Goal: Obtain resource: Download file/media

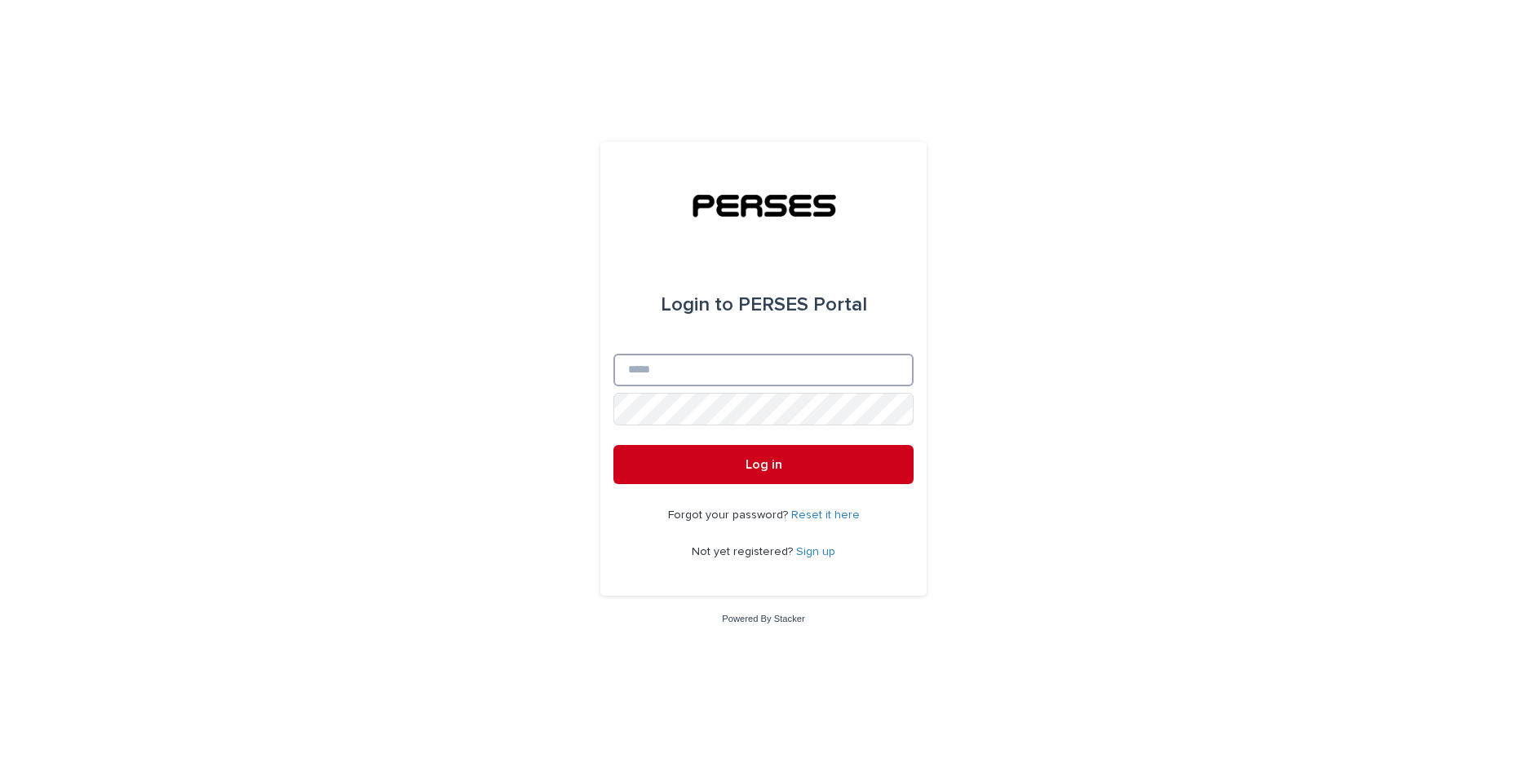
click at [882, 370] on input "Email" at bounding box center [763, 370] width 300 height 33
type input "**********"
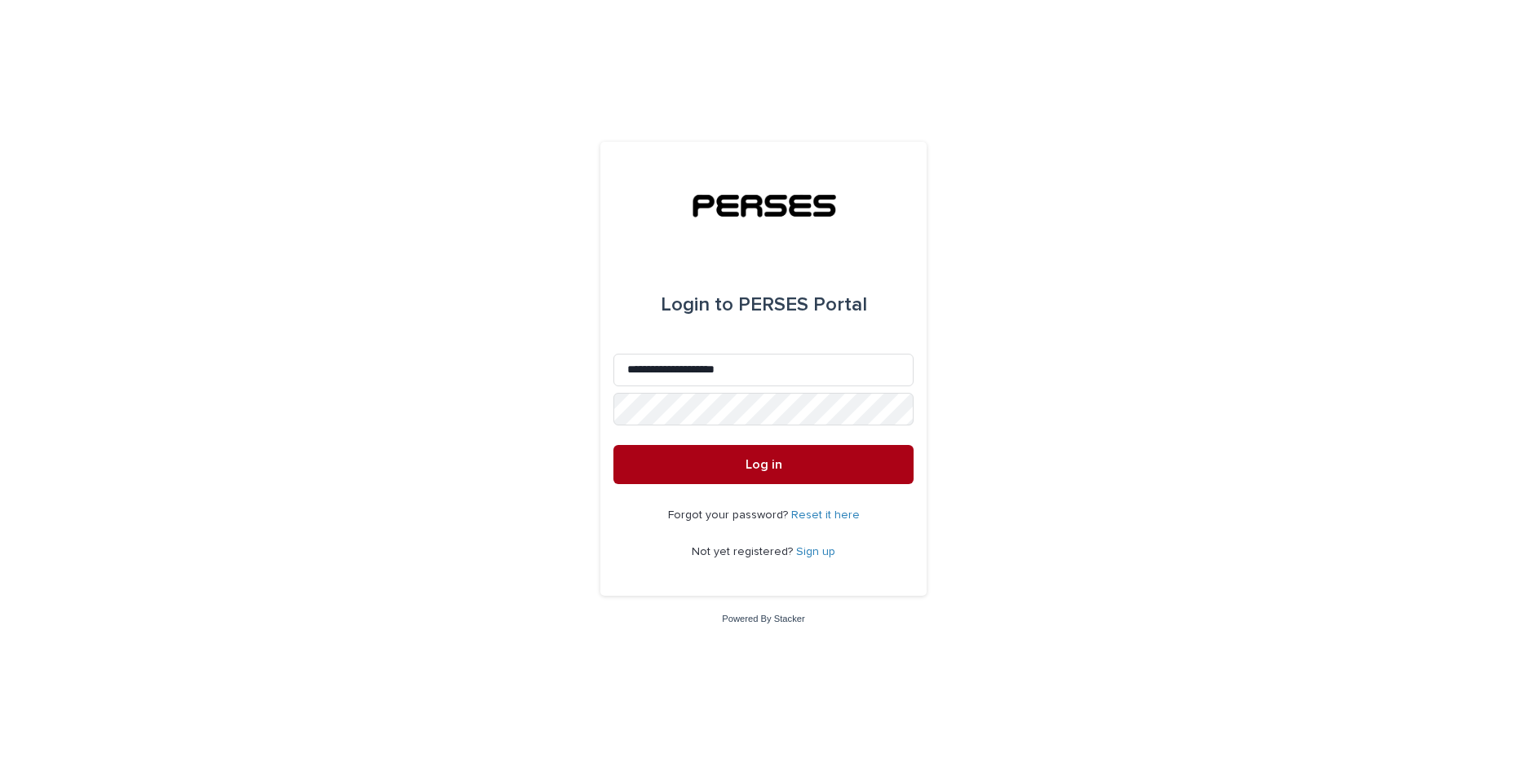
click at [629, 464] on button "Log in" at bounding box center [763, 465] width 300 height 39
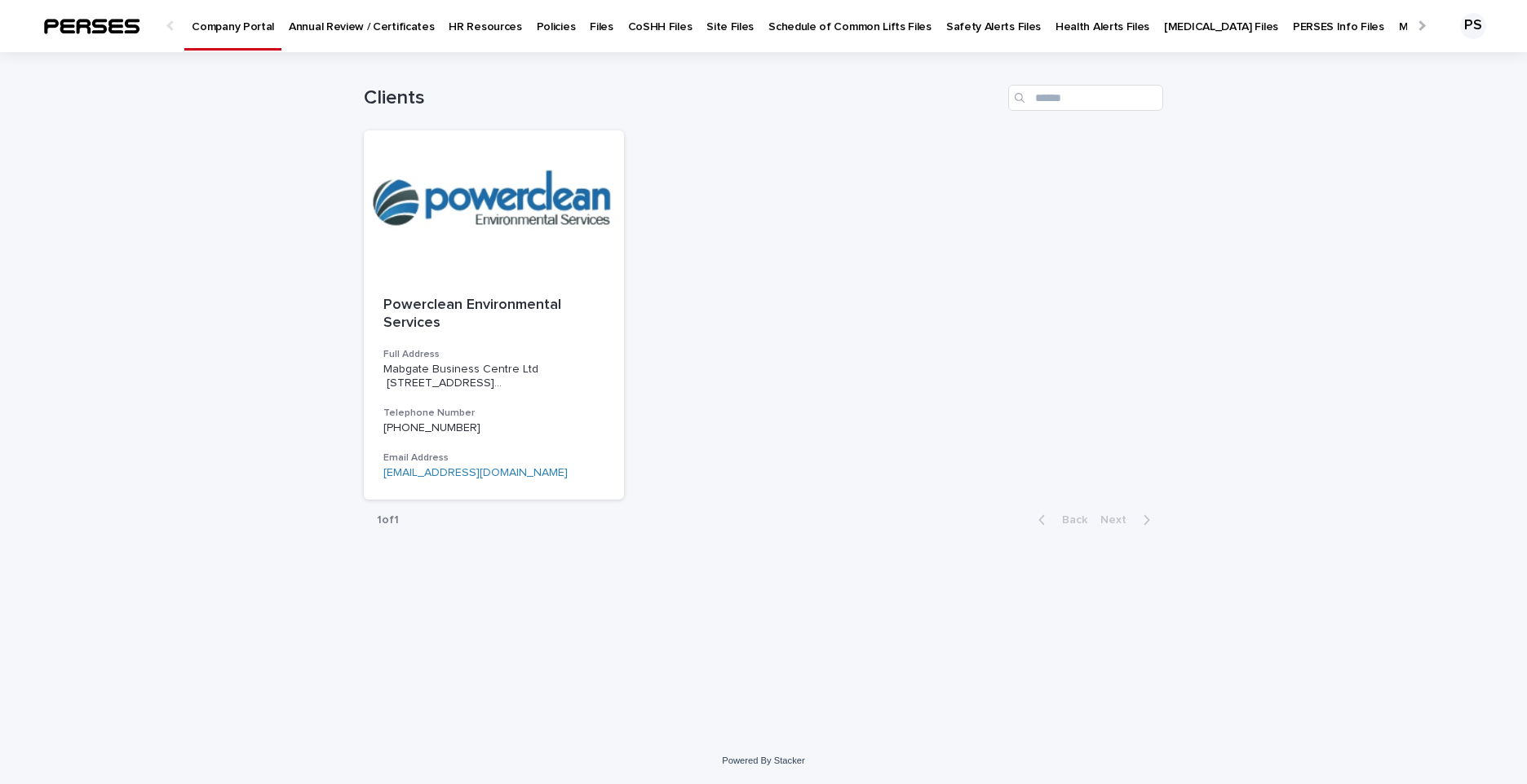
click at [537, 27] on p "Policies" at bounding box center [556, 17] width 39 height 34
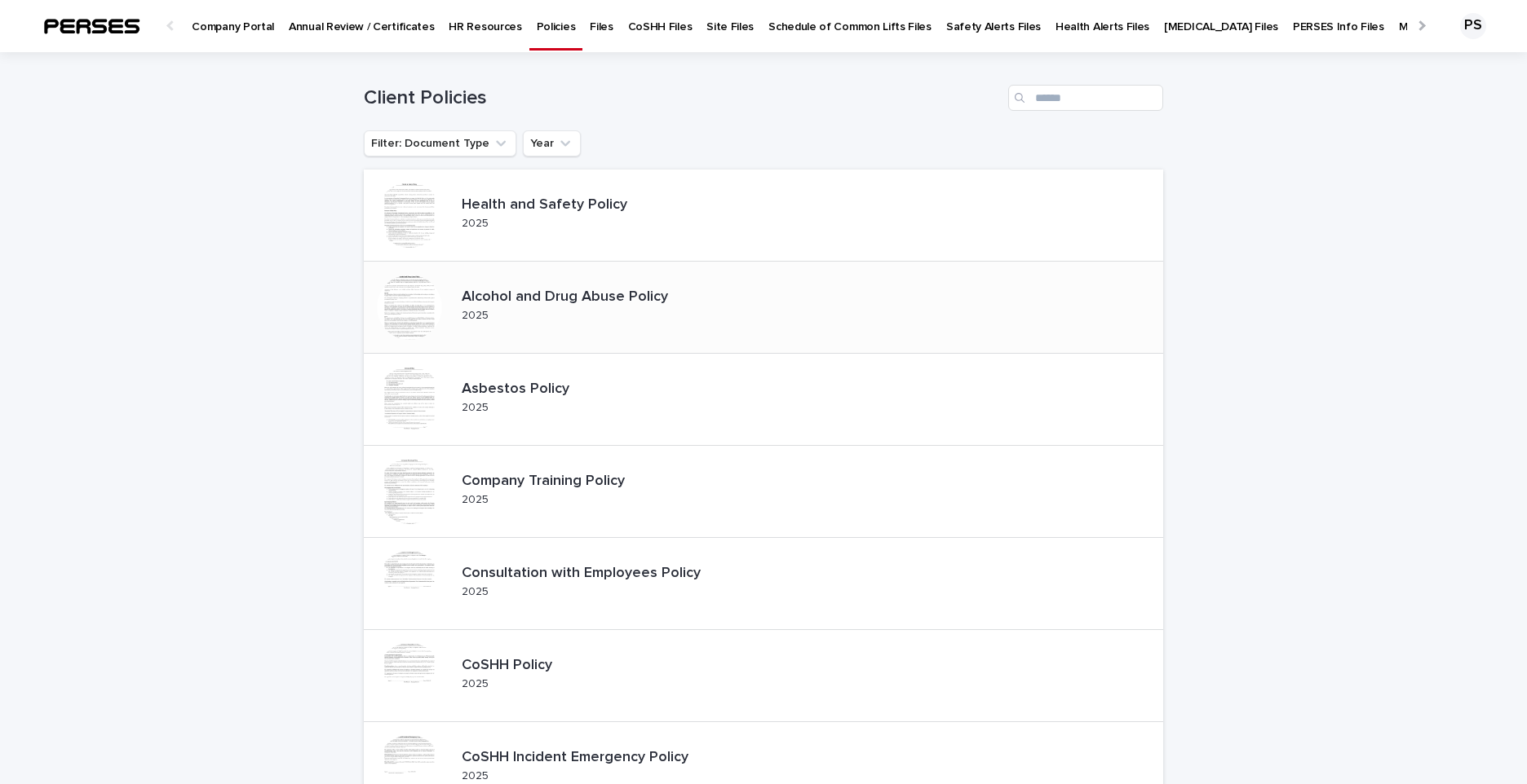
click at [589, 292] on p "Alcohol and Drug Abuse Policy" at bounding box center [578, 297] width 233 height 18
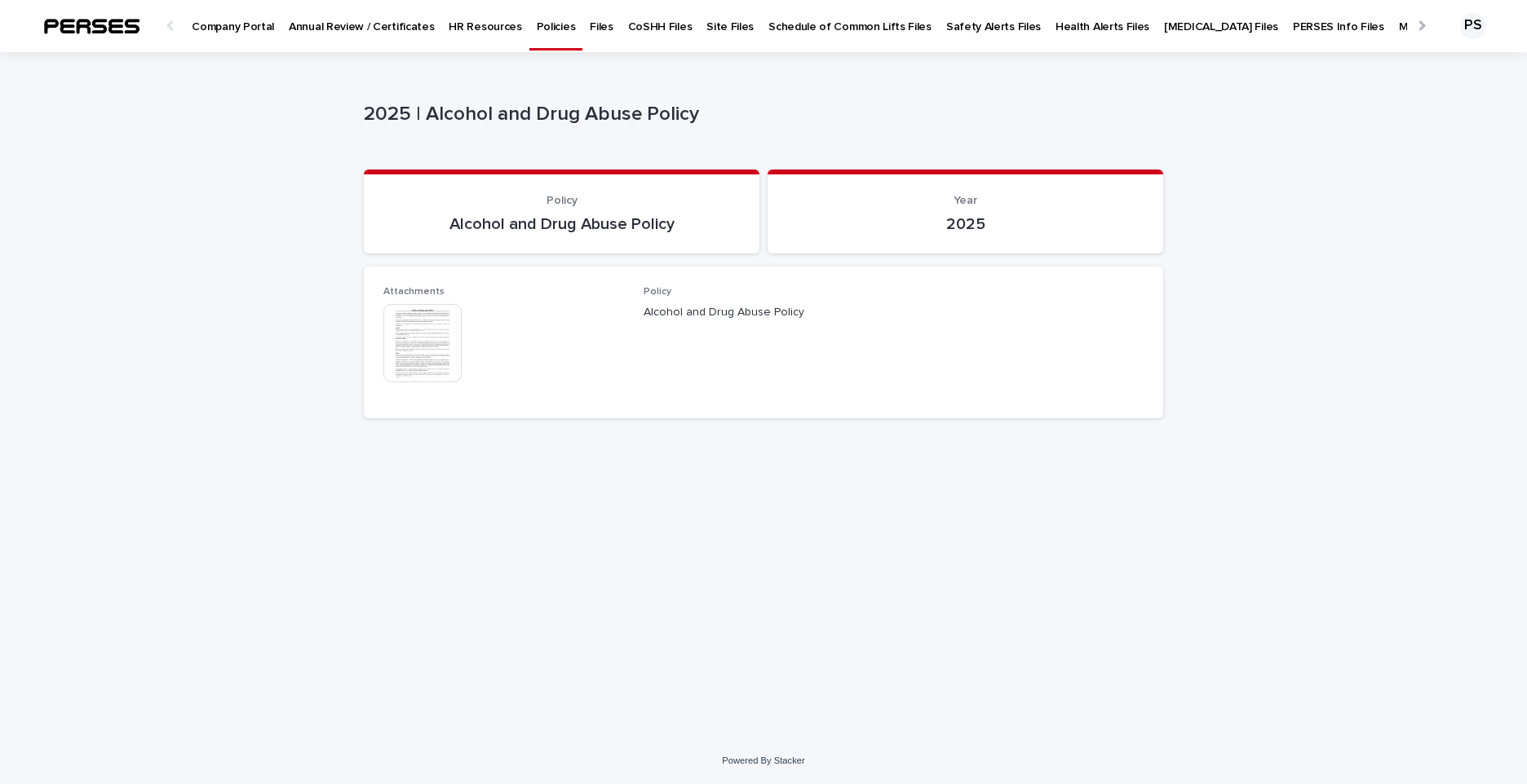
click at [431, 332] on img at bounding box center [423, 343] width 78 height 78
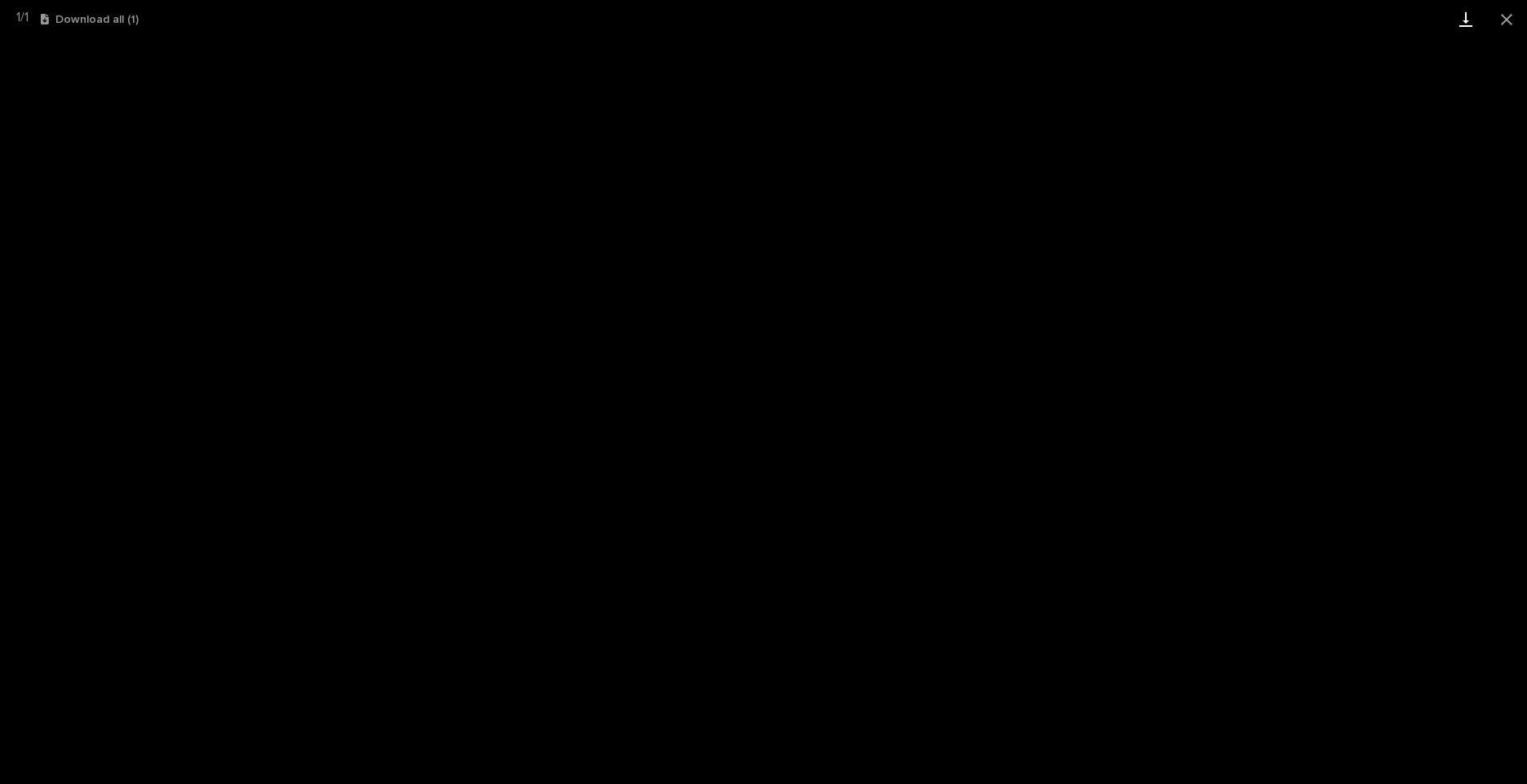
click at [1466, 18] on link "Download" at bounding box center [1466, 19] width 41 height 38
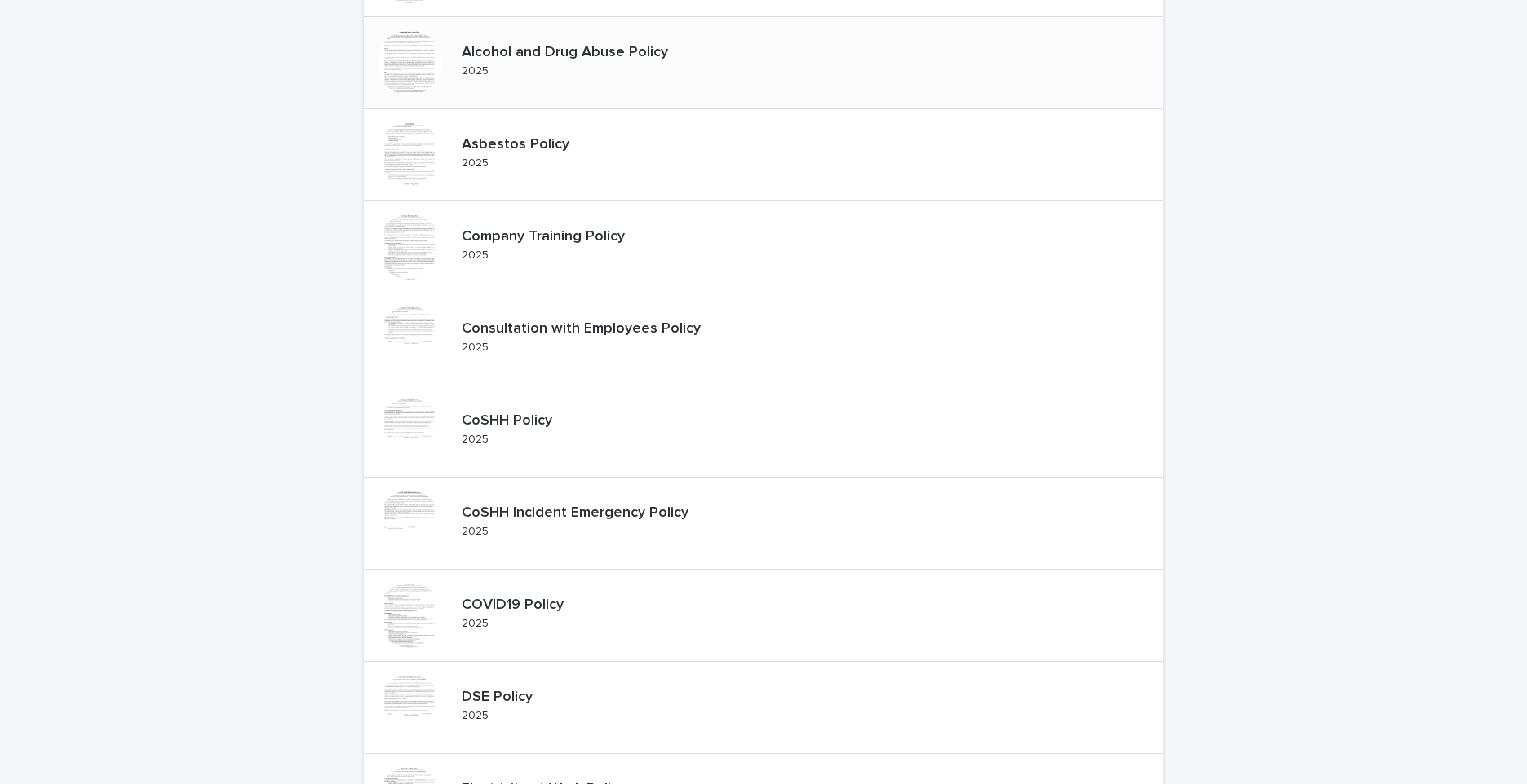
scroll to position [489, 0]
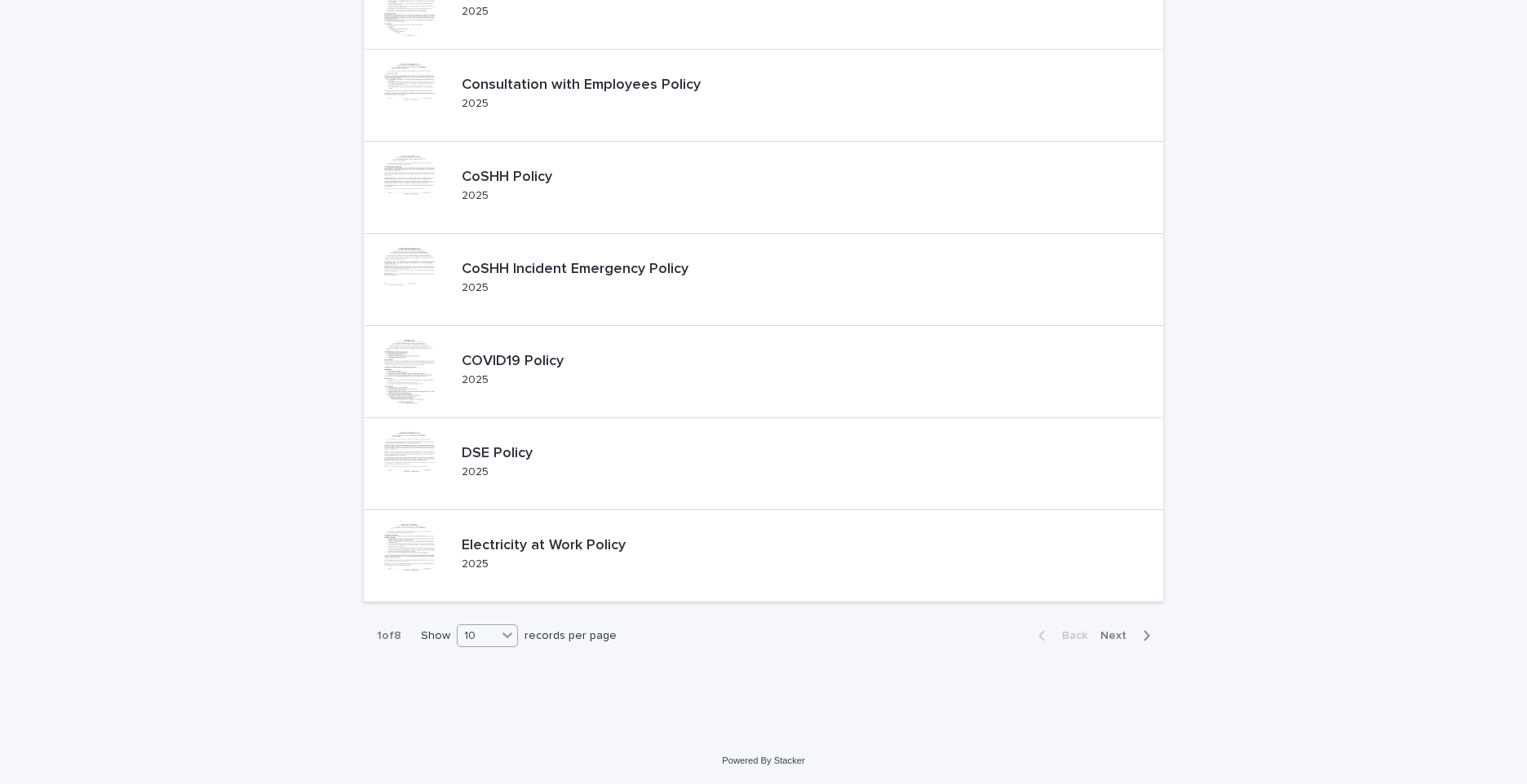
click at [506, 634] on icon at bounding box center [507, 635] width 10 height 6
click at [473, 701] on div "30" at bounding box center [483, 697] width 59 height 19
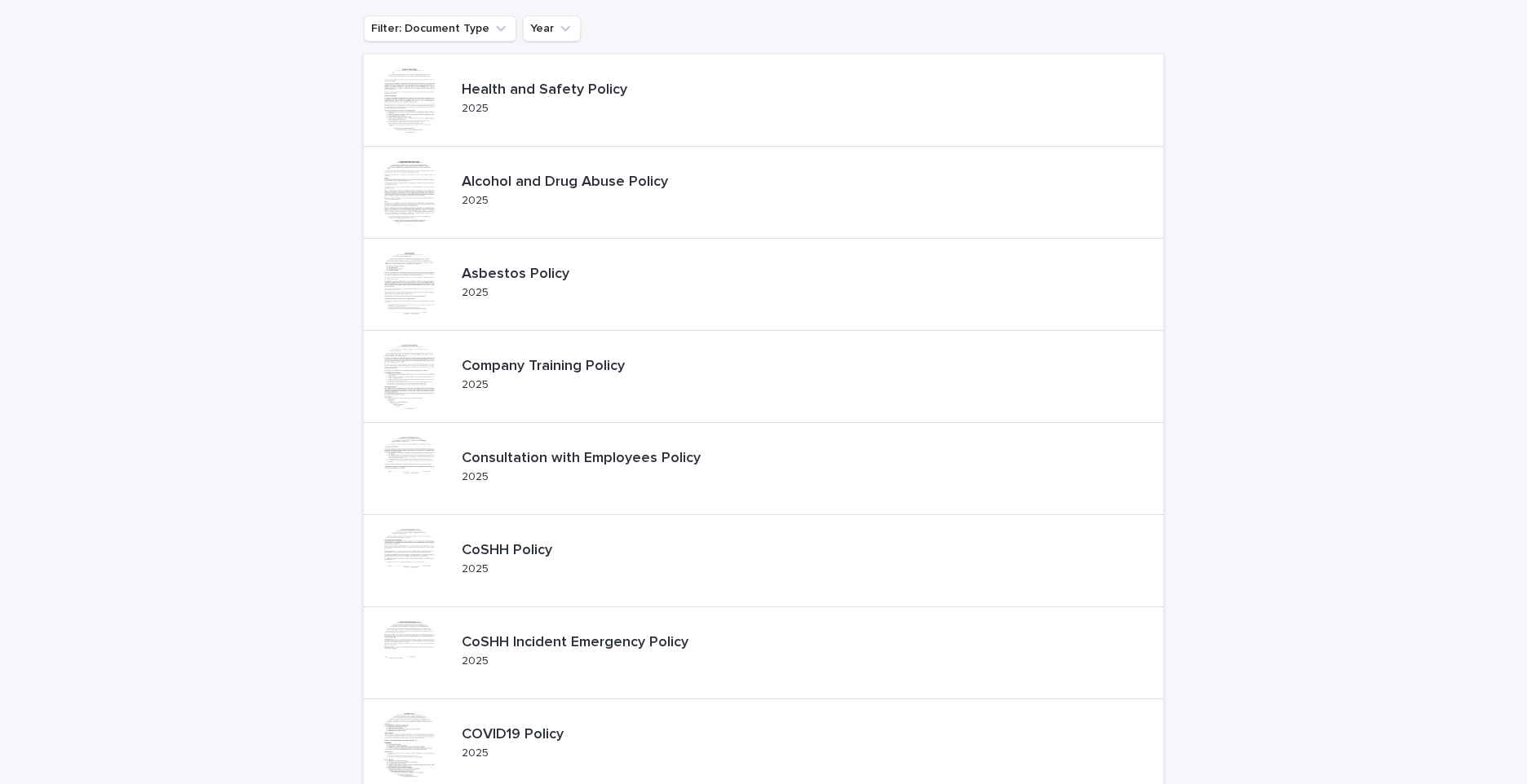
scroll to position [0, 0]
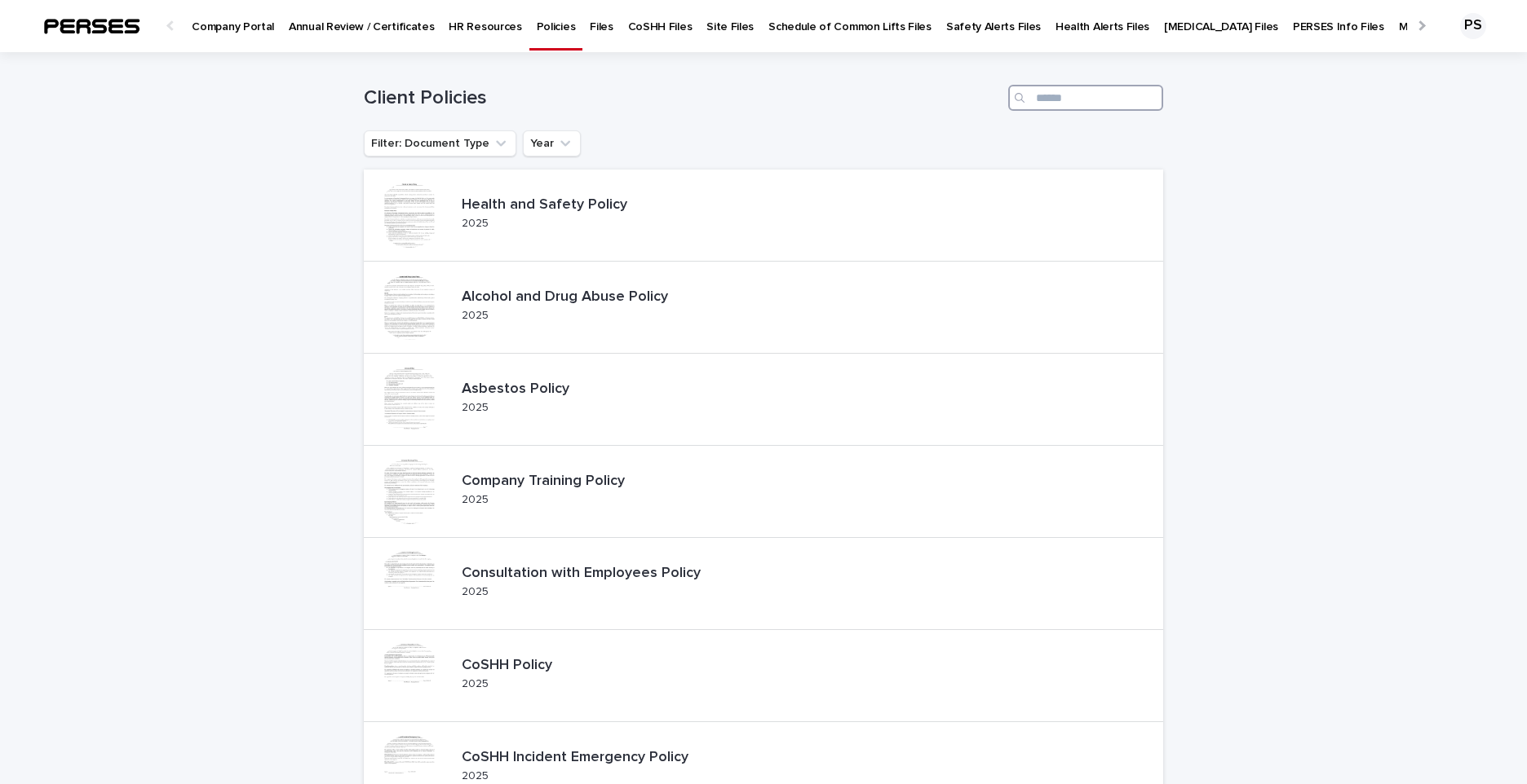
click at [1072, 104] on input "Search" at bounding box center [1085, 97] width 155 height 26
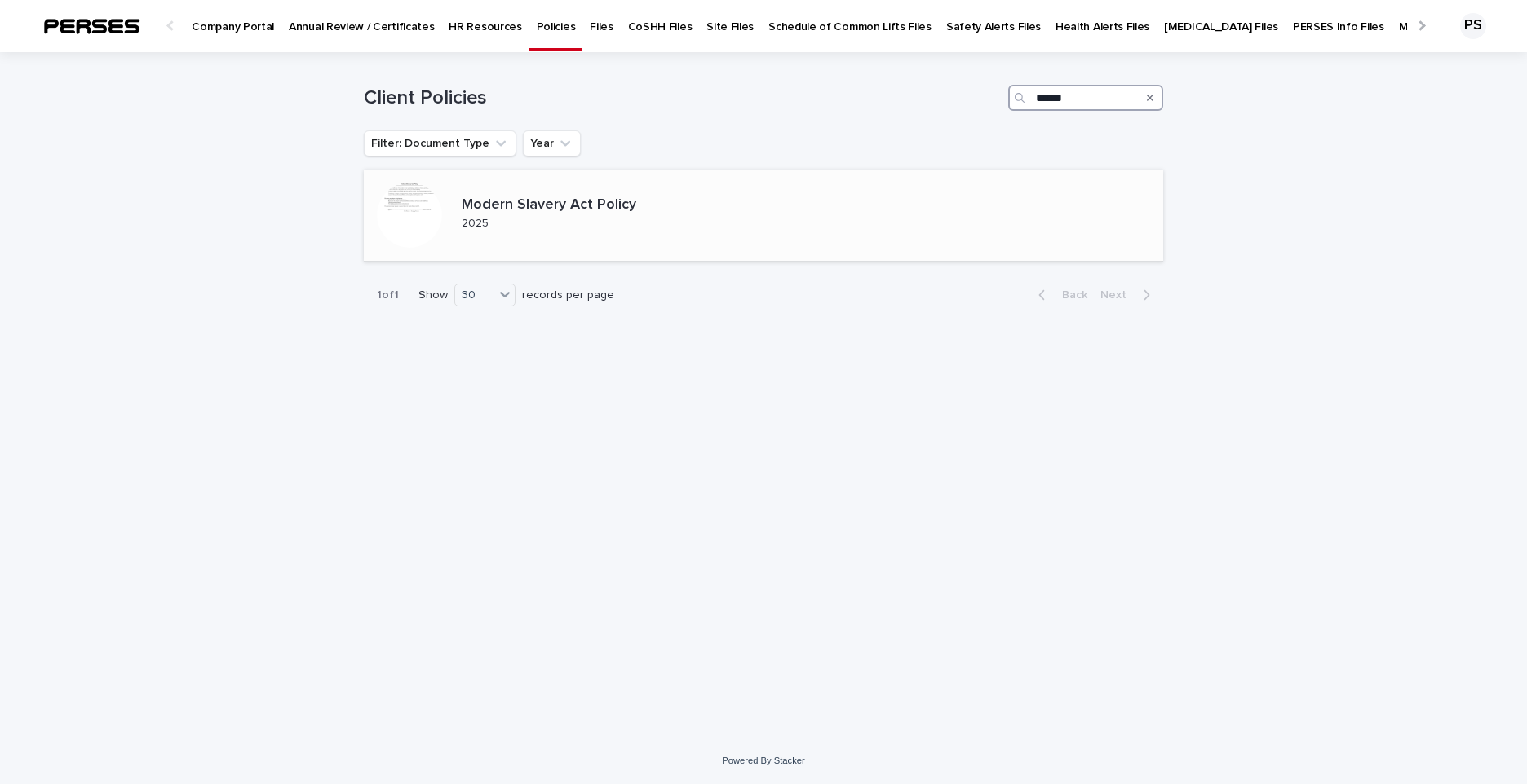
type input "******"
click at [545, 210] on p "Modern Slavery Act Policy" at bounding box center [562, 205] width 202 height 18
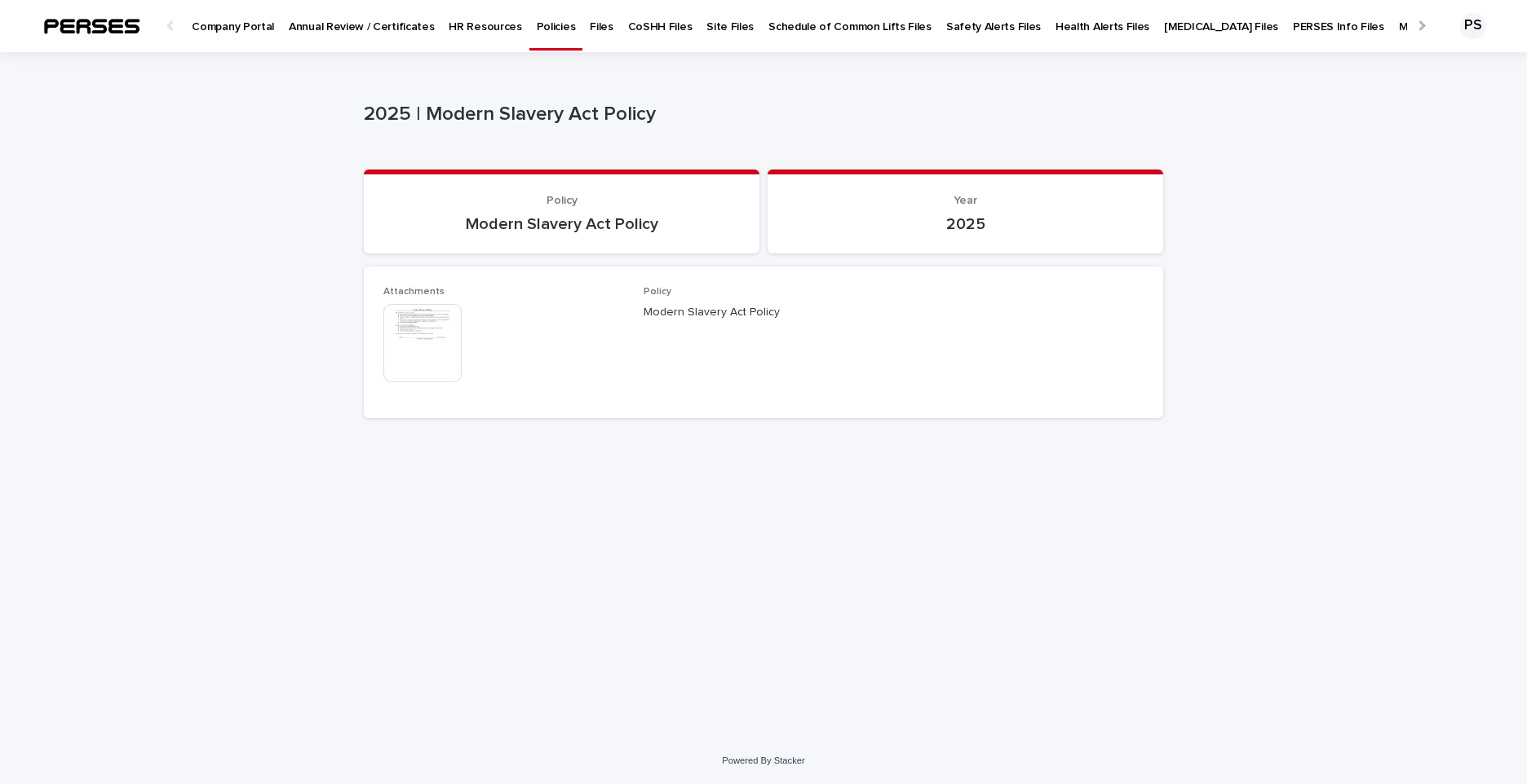
click at [411, 339] on img at bounding box center [423, 343] width 78 height 78
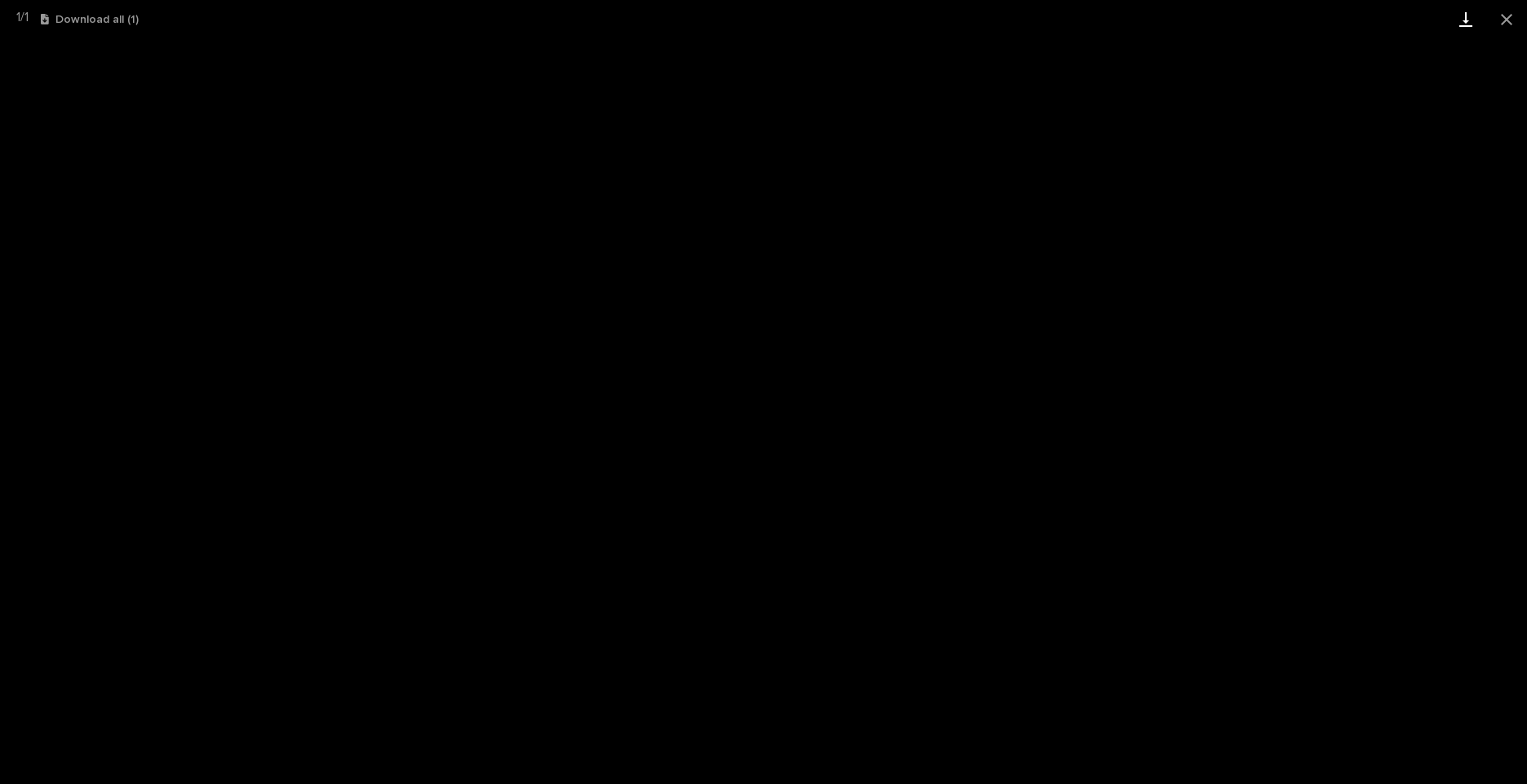
click at [1464, 18] on link "Download" at bounding box center [1466, 19] width 41 height 38
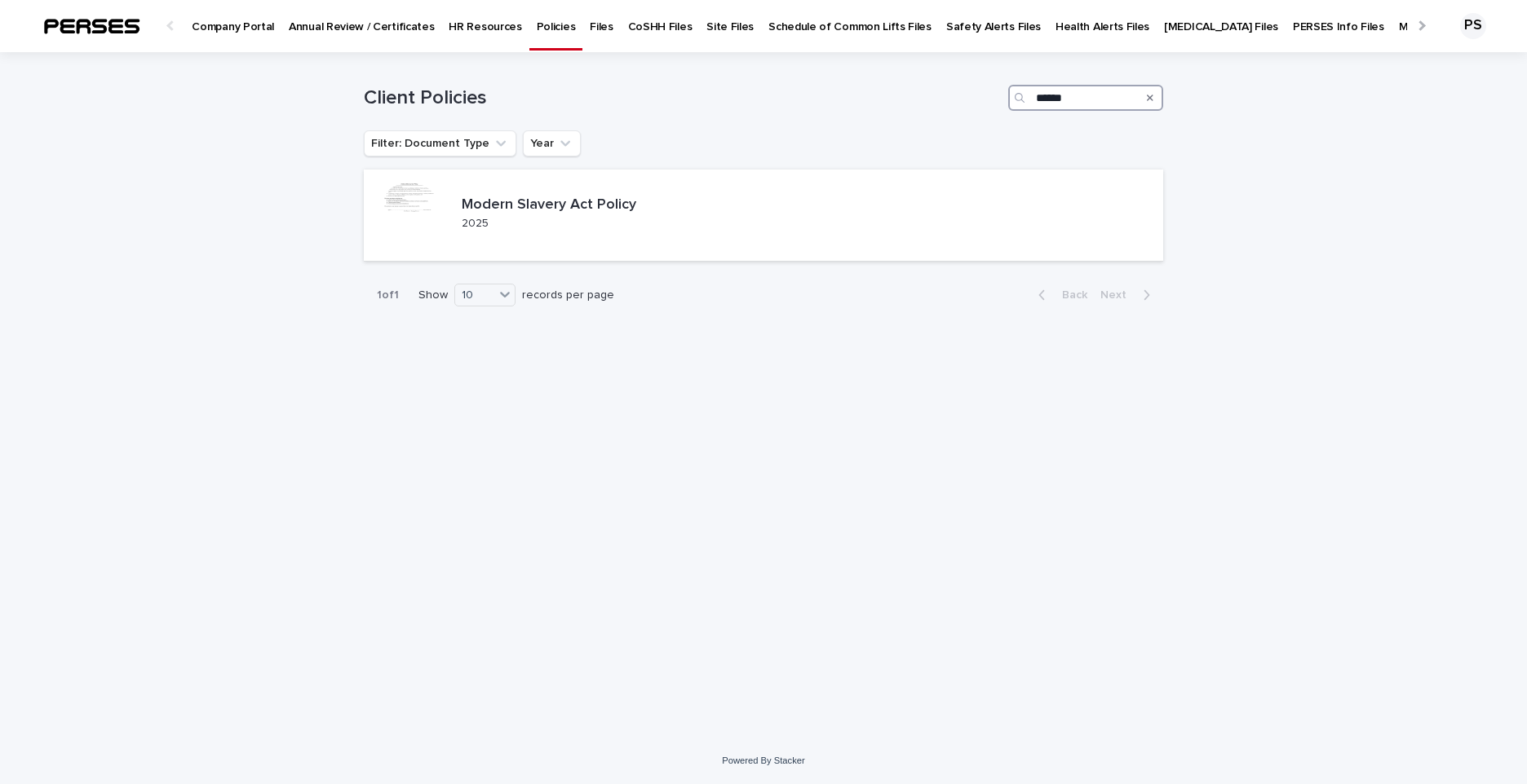
drag, startPoint x: 1097, startPoint y: 102, endPoint x: 862, endPoint y: 99, distance: 235.0
click at [862, 99] on div "Client Policies ******" at bounding box center [764, 97] width 799 height 26
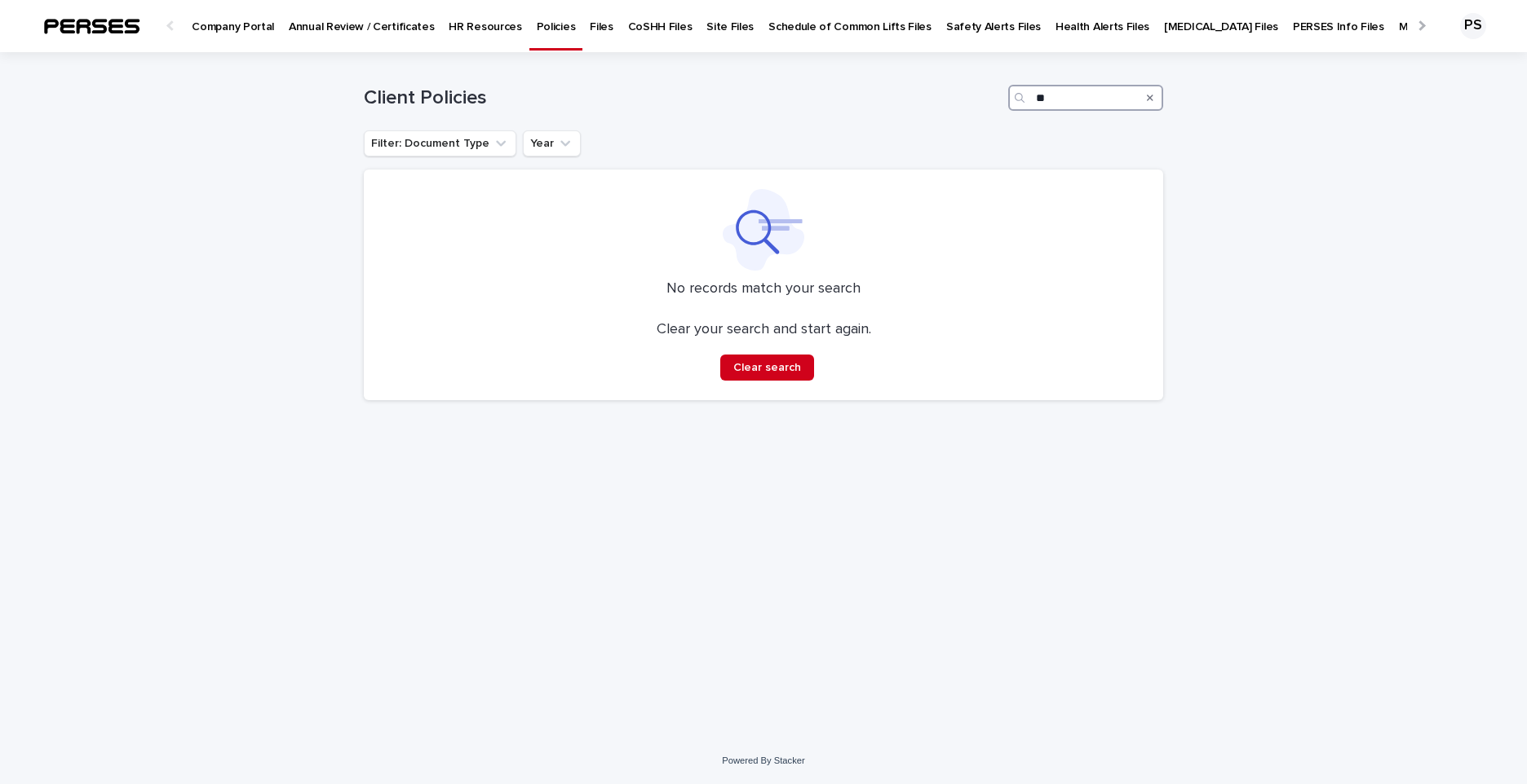
type input "*"
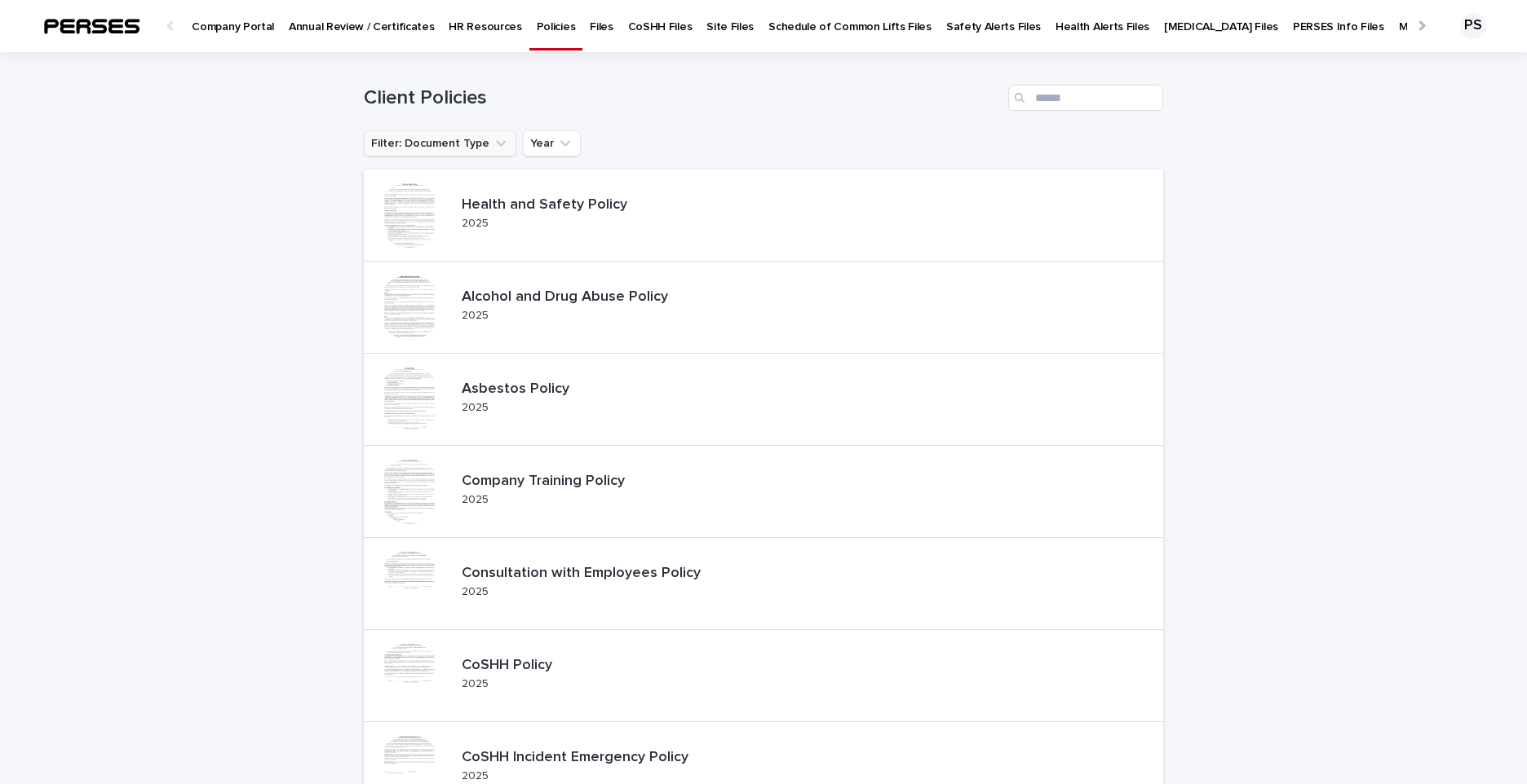
click at [493, 146] on icon "Filter: Document Type" at bounding box center [501, 143] width 16 height 16
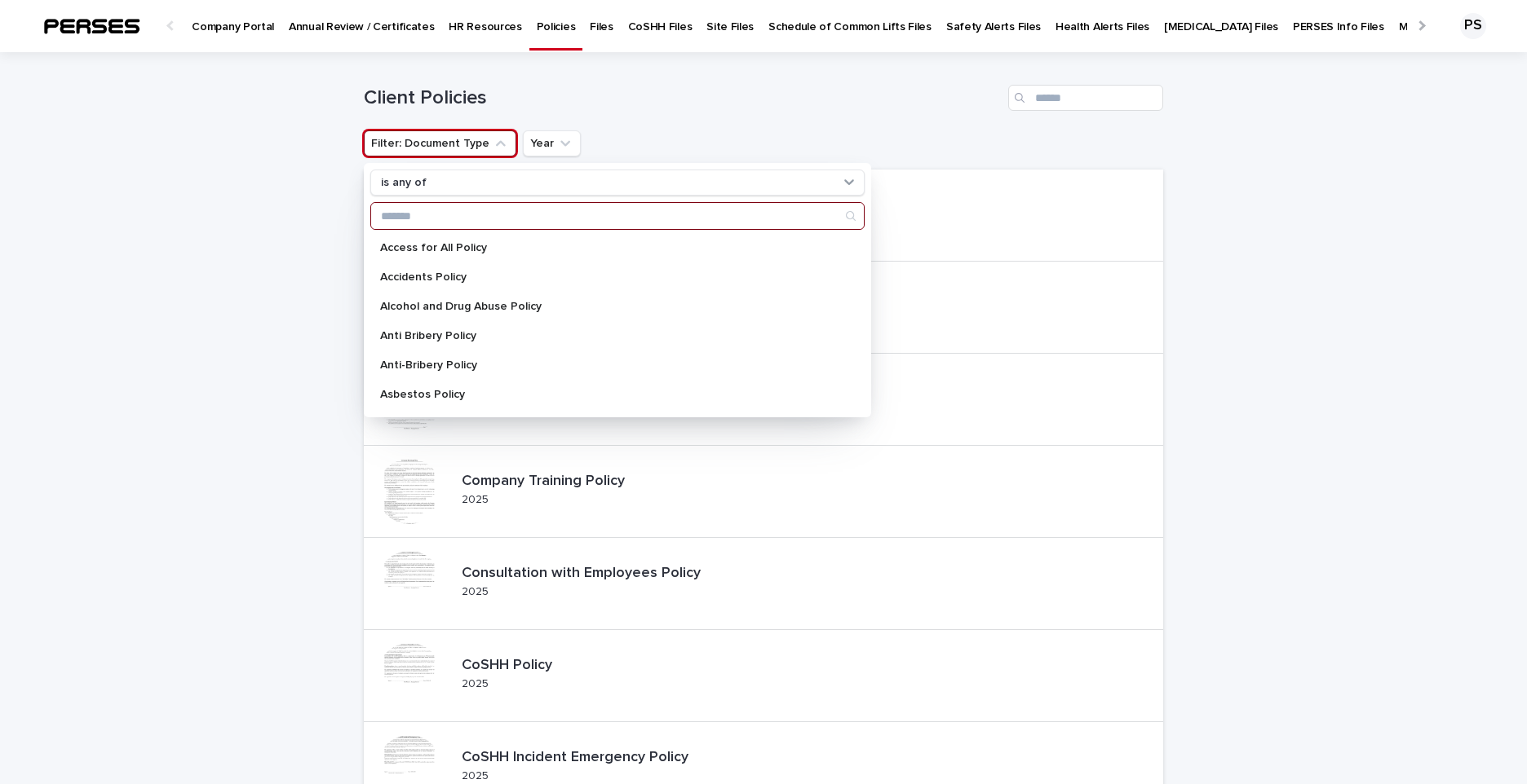
click at [509, 211] on input "Search" at bounding box center [617, 216] width 493 height 26
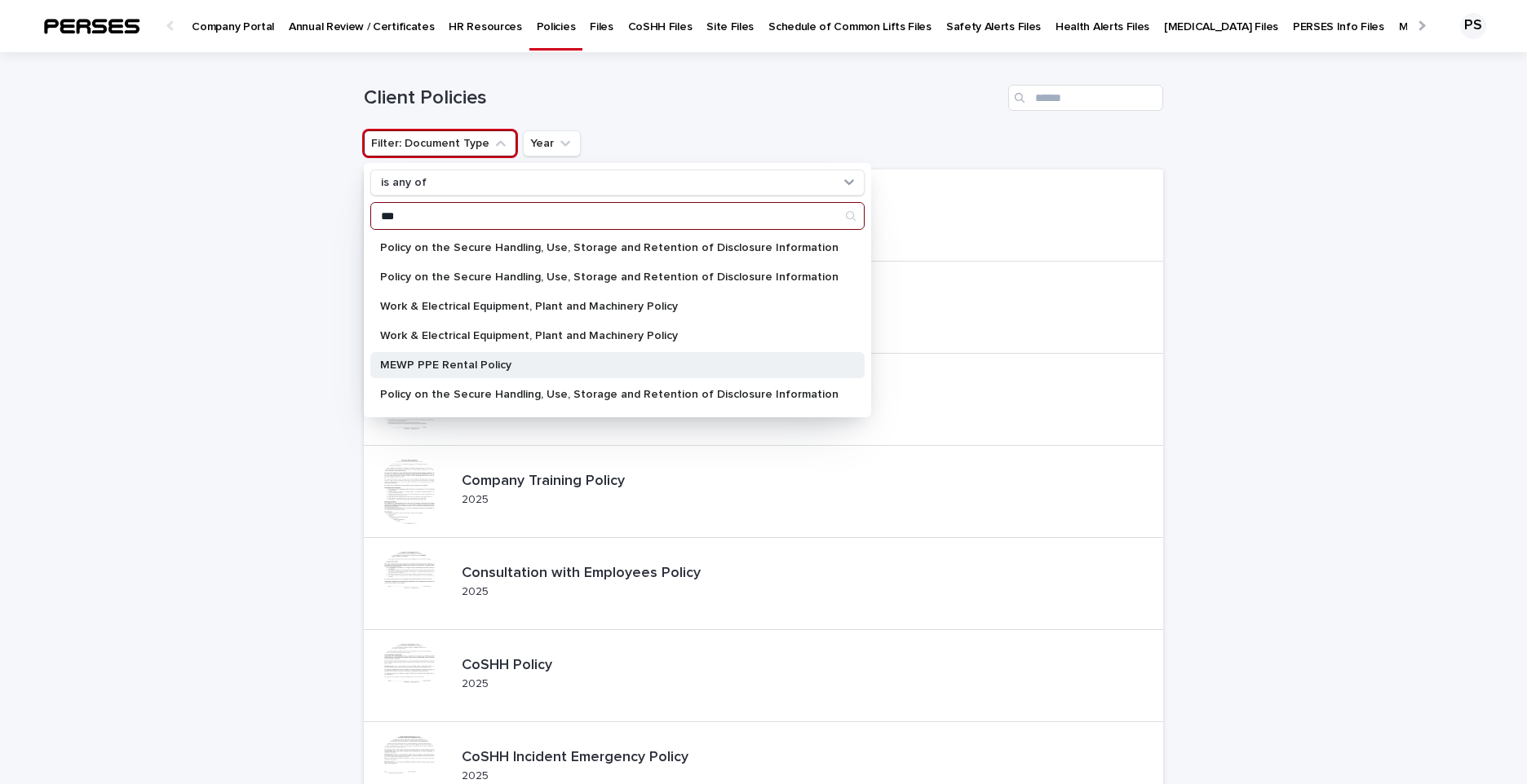
scroll to position [26, 0]
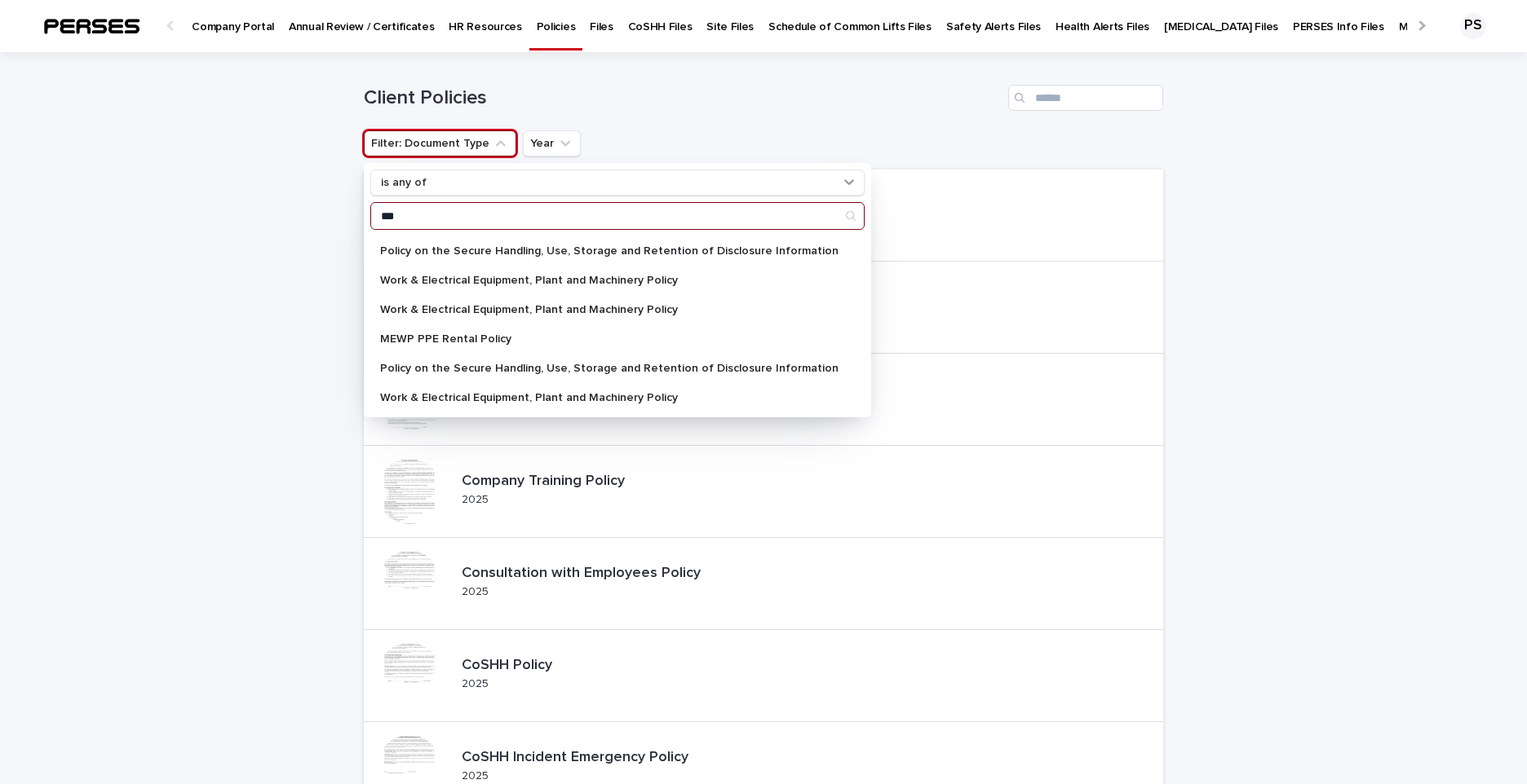
type input "***"
click at [936, 128] on div "Client Policies" at bounding box center [764, 91] width 799 height 78
